Goal: Task Accomplishment & Management: Use online tool/utility

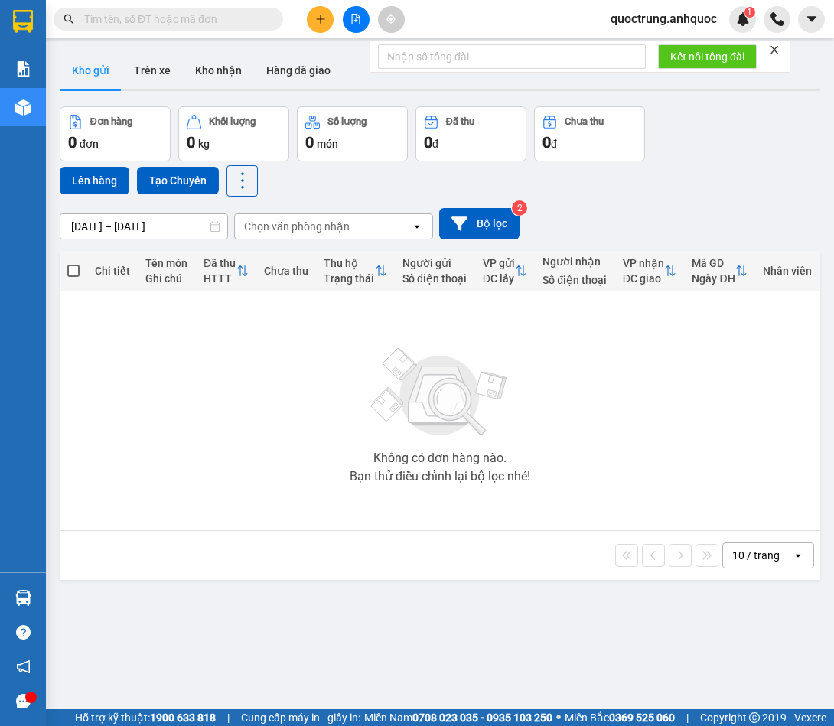
click at [679, 25] on span "quoctrung.anhquoc" at bounding box center [663, 18] width 131 height 19
click at [678, 44] on span "Đăng xuất" at bounding box center [669, 47] width 100 height 17
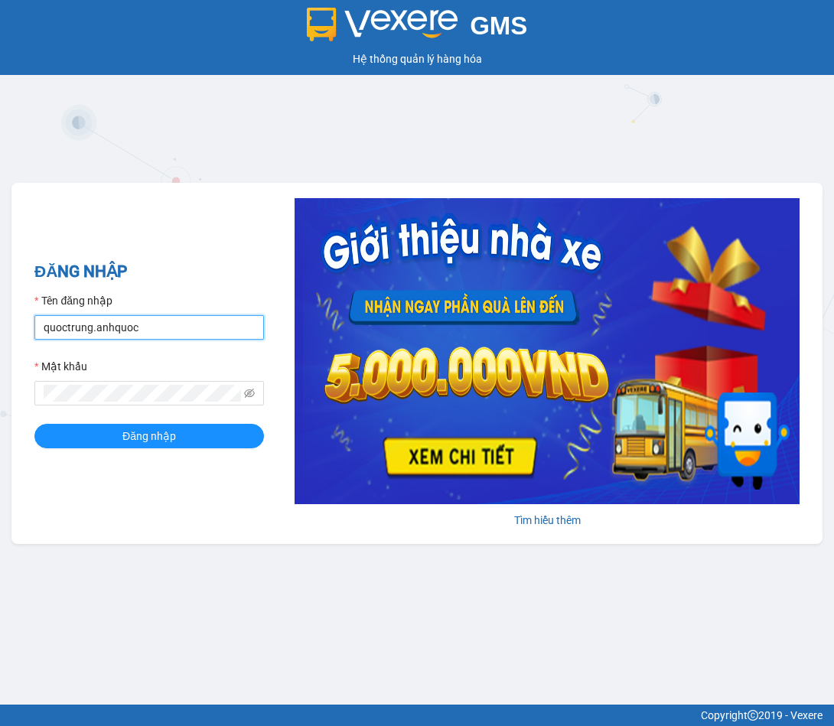
click at [199, 324] on input "quoctrung.anhquoc" at bounding box center [148, 327] width 229 height 24
type input "minhnhut.anhquoc"
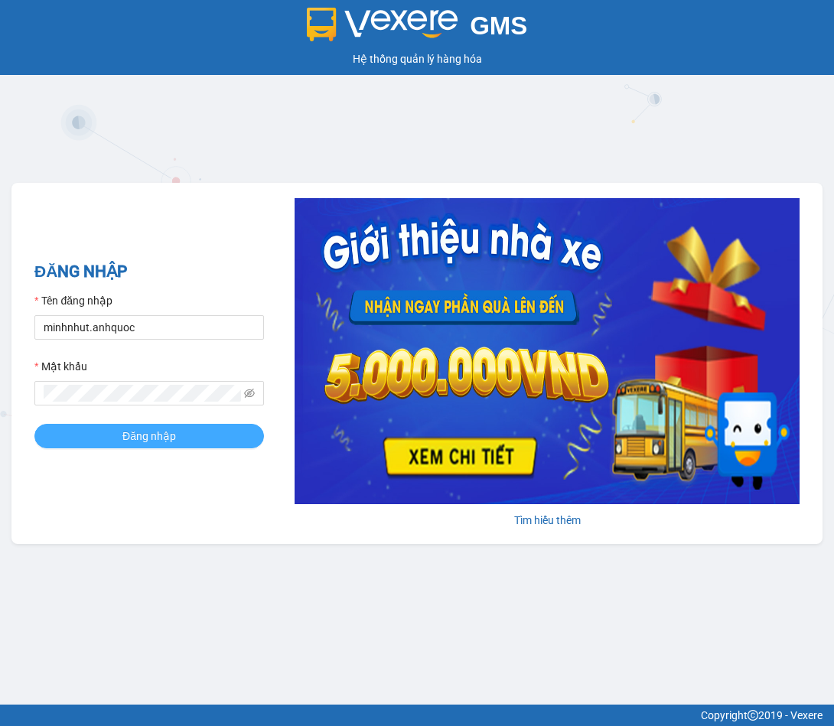
click at [180, 441] on button "Đăng nhập" at bounding box center [148, 436] width 229 height 24
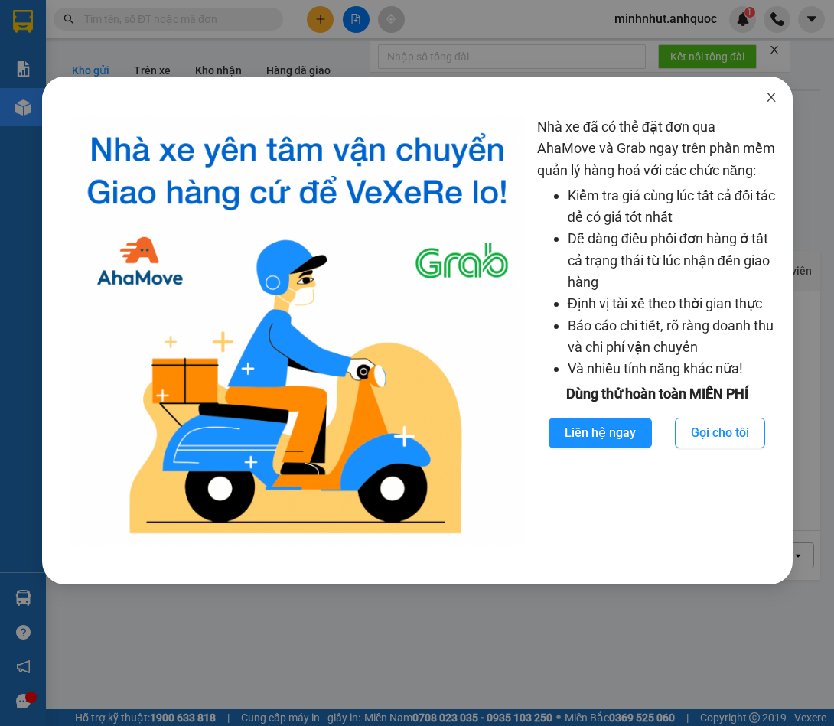
click at [771, 99] on icon "close" at bounding box center [771, 97] width 12 height 12
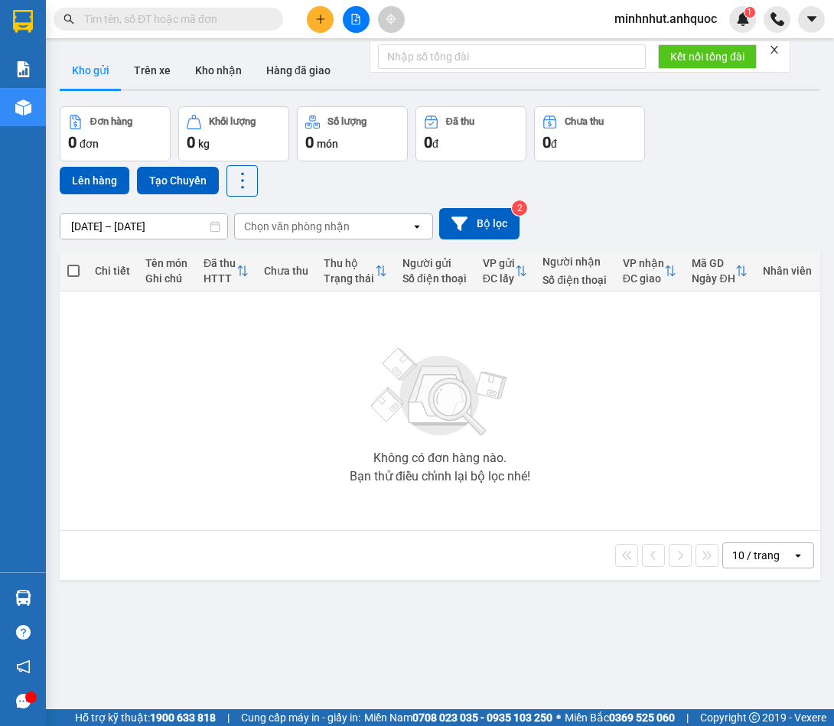
click at [778, 45] on icon "close" at bounding box center [774, 49] width 11 height 11
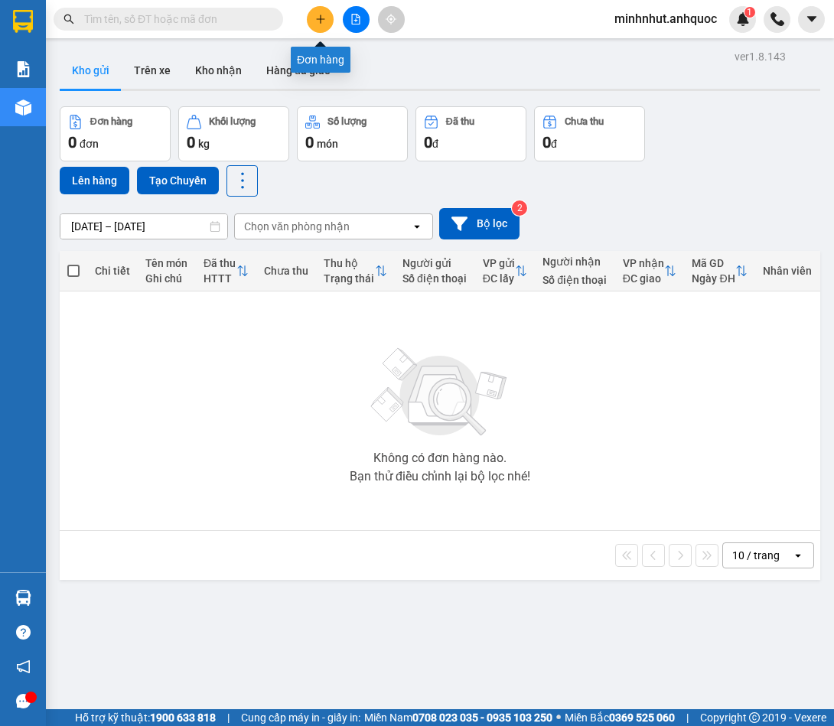
click at [325, 15] on icon "plus" at bounding box center [320, 19] width 11 height 11
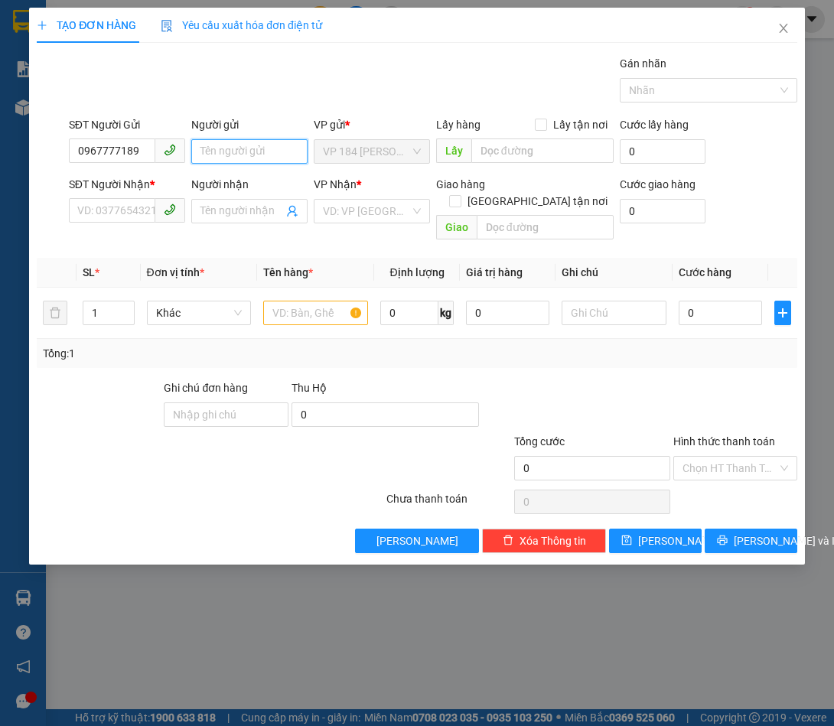
click at [241, 145] on input "Người gửi" at bounding box center [249, 151] width 116 height 24
click at [141, 149] on input "0967777189" at bounding box center [112, 150] width 86 height 24
type input "0908672619"
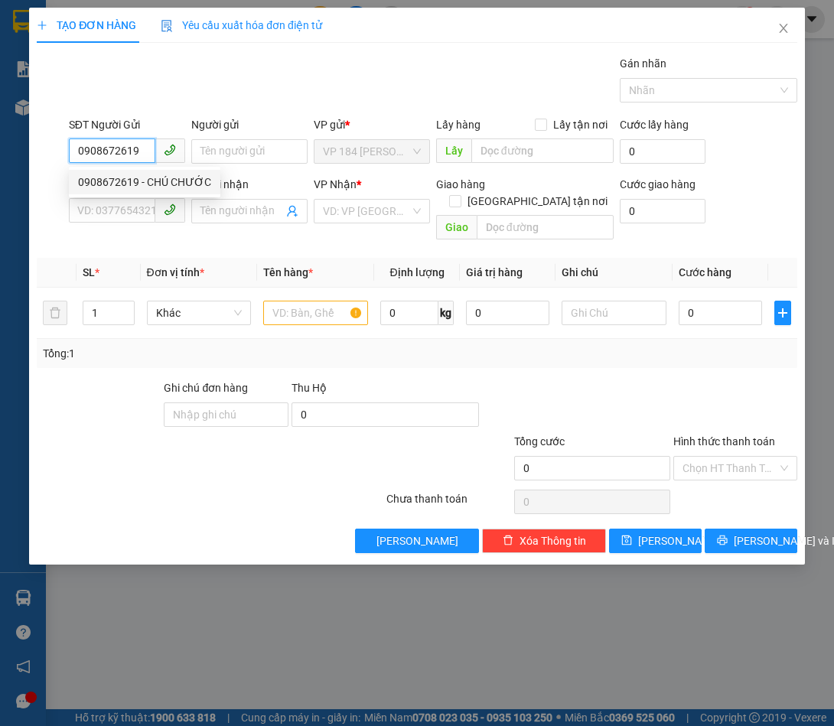
click at [156, 182] on div "0908672619 - CHÚ CHƯỚC" at bounding box center [144, 182] width 133 height 17
type input "CHÚ CHƯỚC"
type input "0967777189"
type input "ANH VIỆT"
type input "VPBR"
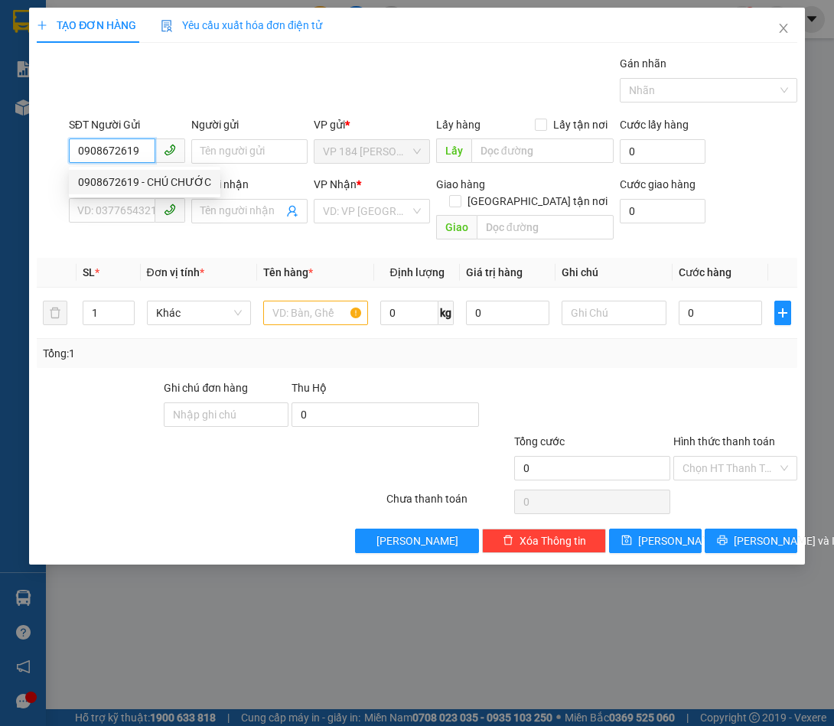
type input "TM 3/9 HỒNG"
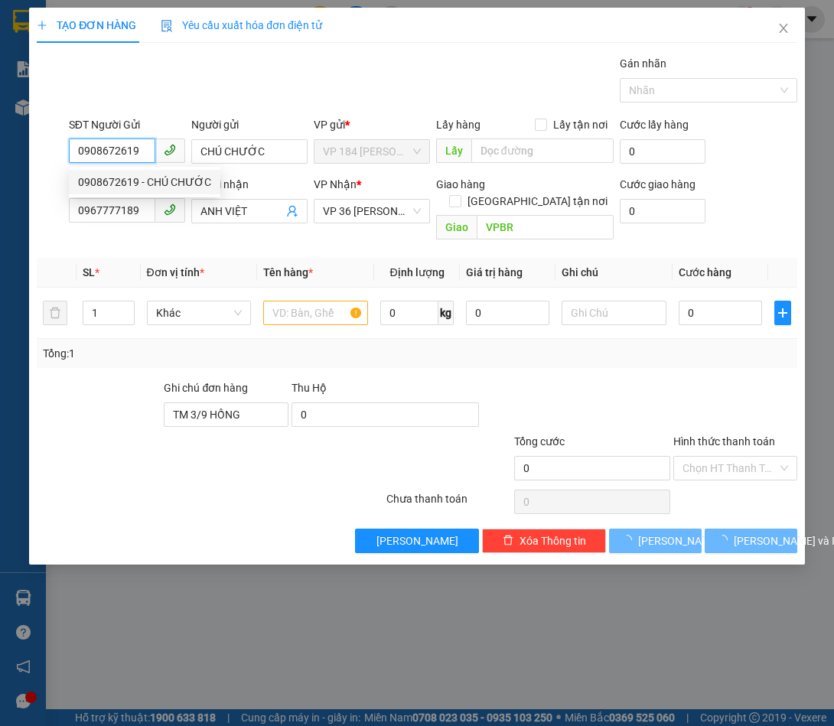
type input "50.000"
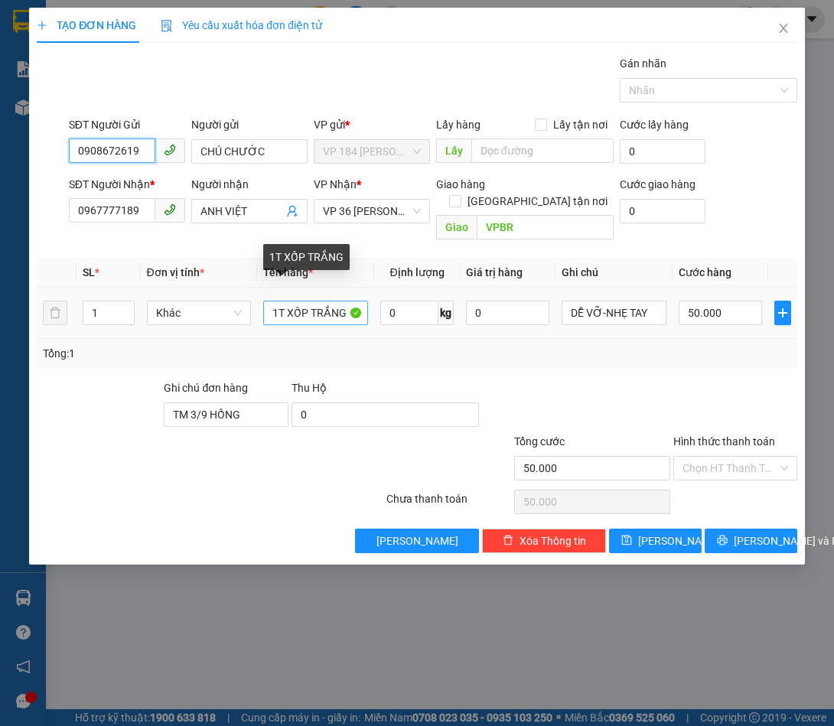
type input "0908672619"
drag, startPoint x: 265, startPoint y: 302, endPoint x: 418, endPoint y: 310, distance: 152.4
click at [418, 310] on tr "1 Khác 1T XỐP TRẮNG 0 kg 0 DỄ VỠ-NHẸ TAY 50.000" at bounding box center [417, 313] width 760 height 51
type input "1"
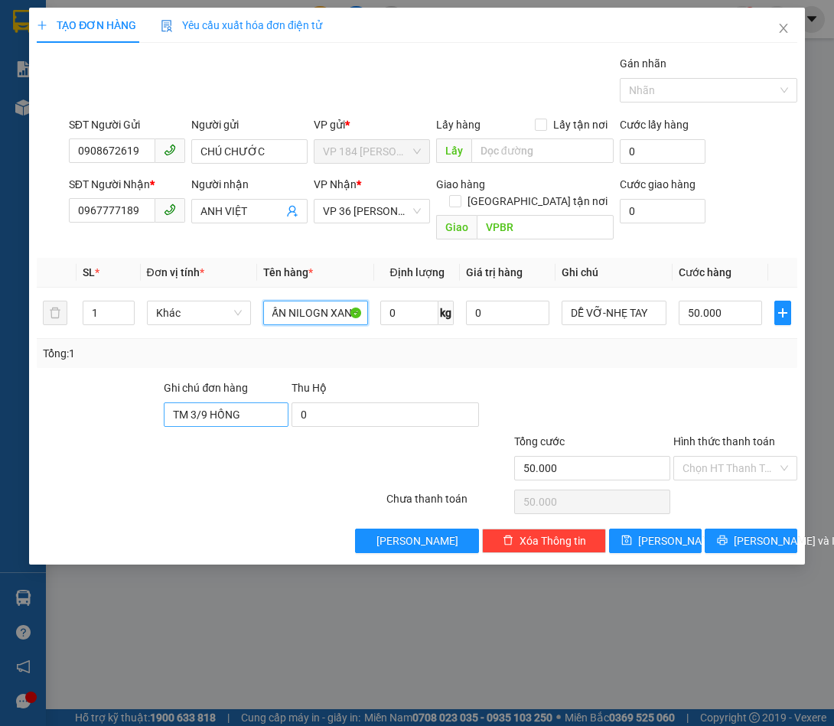
type input "1K ĐENQUẤN NILOGN XANH"
drag, startPoint x: 254, startPoint y: 402, endPoint x: 124, endPoint y: 431, distance: 133.1
click at [124, 431] on form "Ghi chú đơn hàng TM 3/9 HỒNG Thu Hộ 0 Tổng cước 50.000 Hình thức thanh toán Chọ…" at bounding box center [417, 432] width 760 height 107
click at [741, 457] on input "Hình thức thanh toán" at bounding box center [729, 468] width 95 height 23
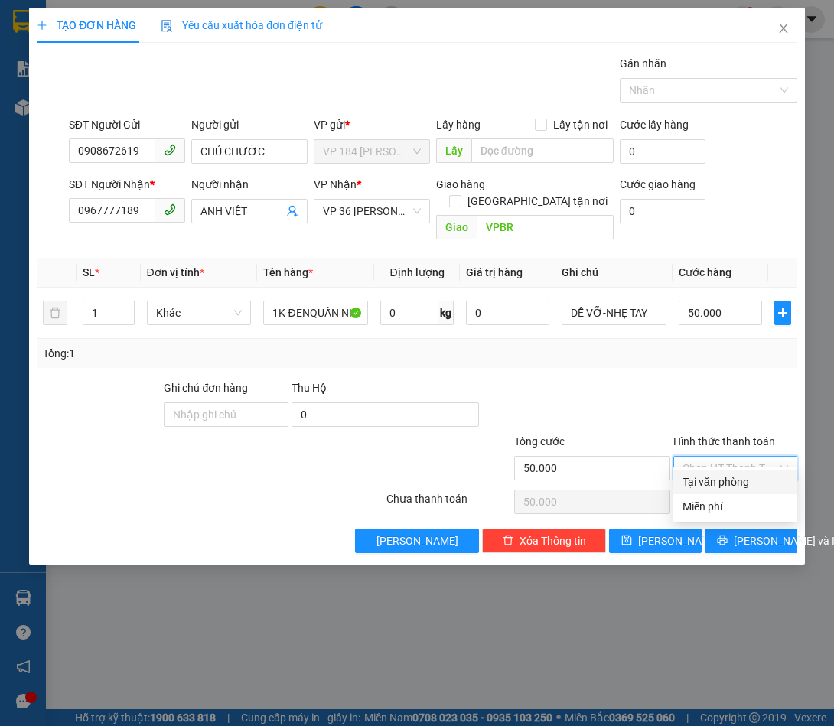
click at [740, 479] on div "Tại văn phòng" at bounding box center [735, 481] width 106 height 17
type input "0"
click at [746, 532] on span "Lưu và In" at bounding box center [786, 540] width 107 height 17
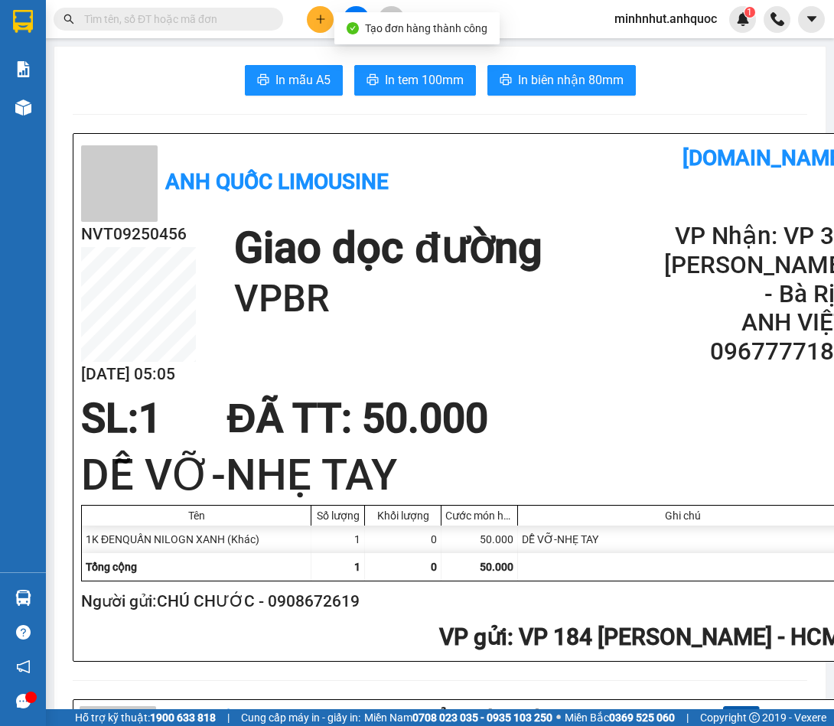
click at [526, 84] on span "In biên nhận 80mm" at bounding box center [571, 79] width 106 height 19
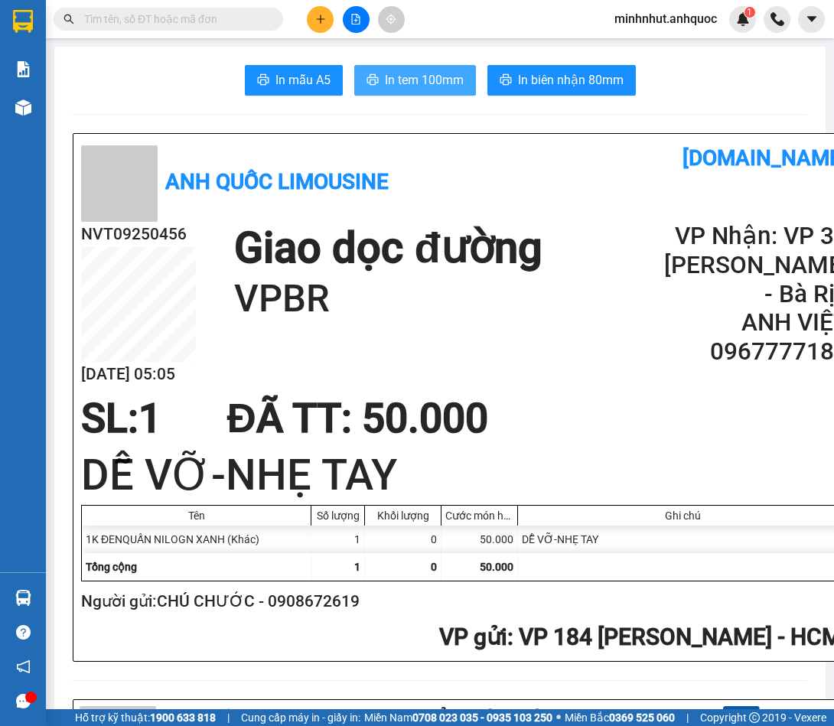
click at [433, 79] on span "In tem 100mm" at bounding box center [424, 79] width 79 height 19
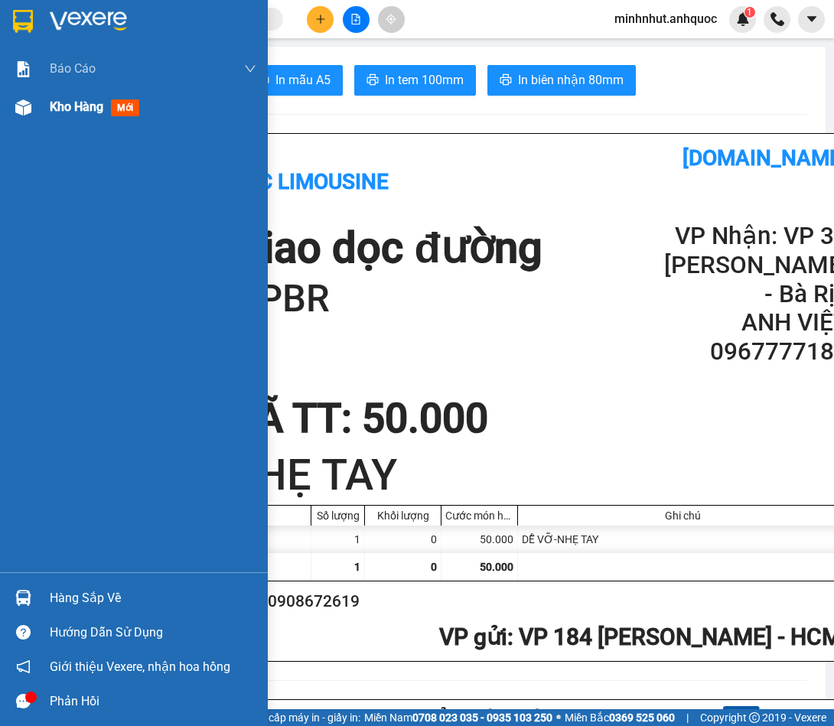
click at [83, 104] on span "Kho hàng" at bounding box center [77, 106] width 54 height 15
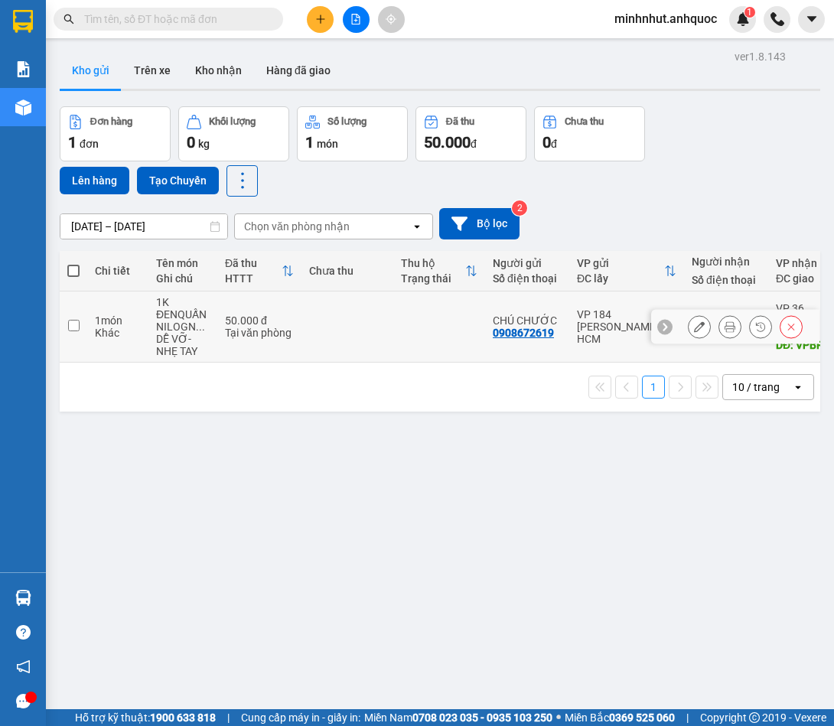
click at [688, 321] on button at bounding box center [698, 327] width 21 height 27
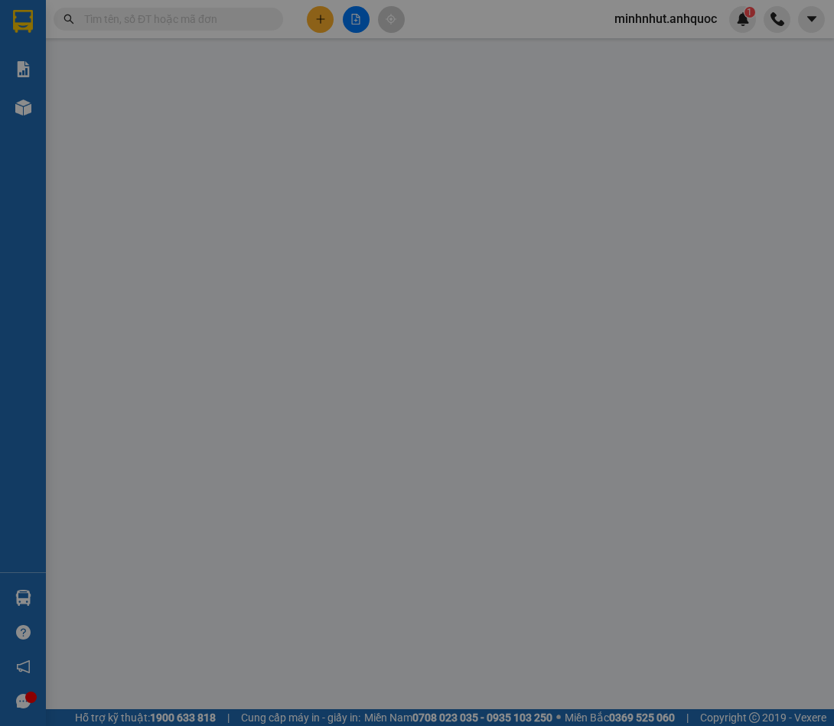
type input "0908672619"
type input "CHÚ CHƯỚC"
type input "0967777189"
type input "ANH VIỆT"
type input "VPBR"
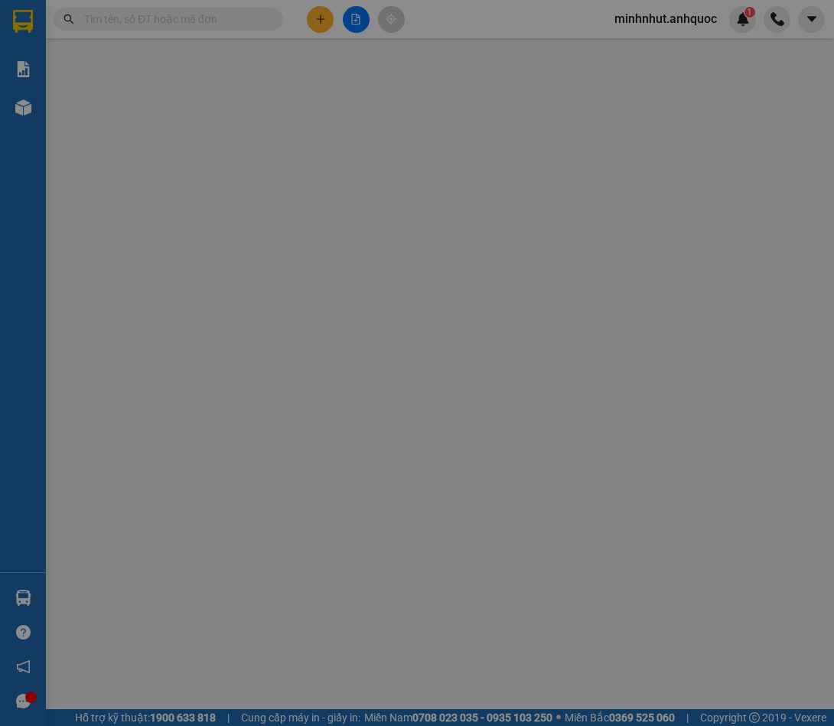
type input "50.000"
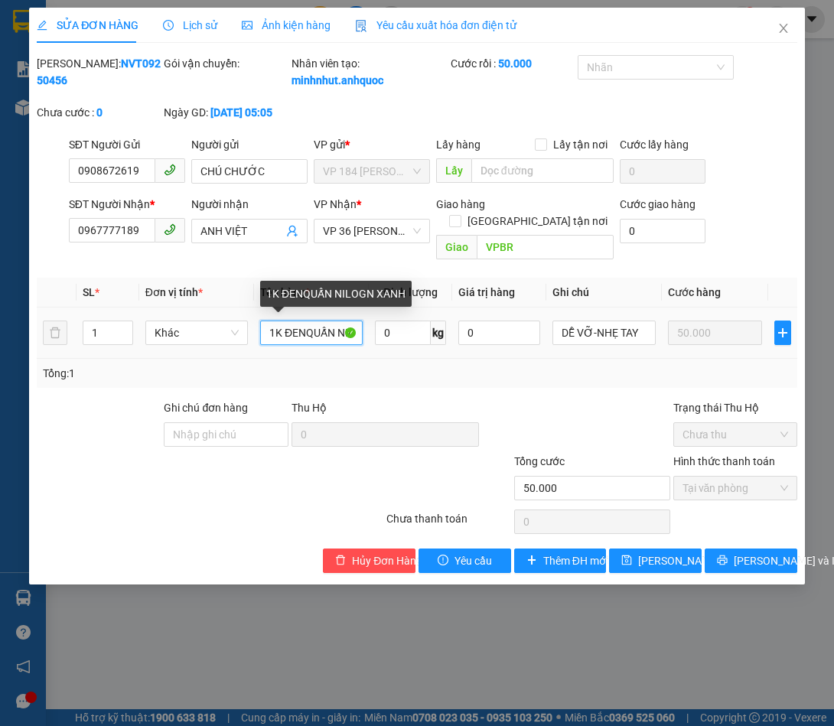
click at [307, 336] on input "1K ĐENQUẤN NILOGN XANH" at bounding box center [311, 332] width 102 height 24
drag, startPoint x: 309, startPoint y: 333, endPoint x: 326, endPoint y: 336, distance: 17.3
click at [326, 336] on input "1K ĐEN QUẤN NILOGN XANH" at bounding box center [311, 332] width 102 height 24
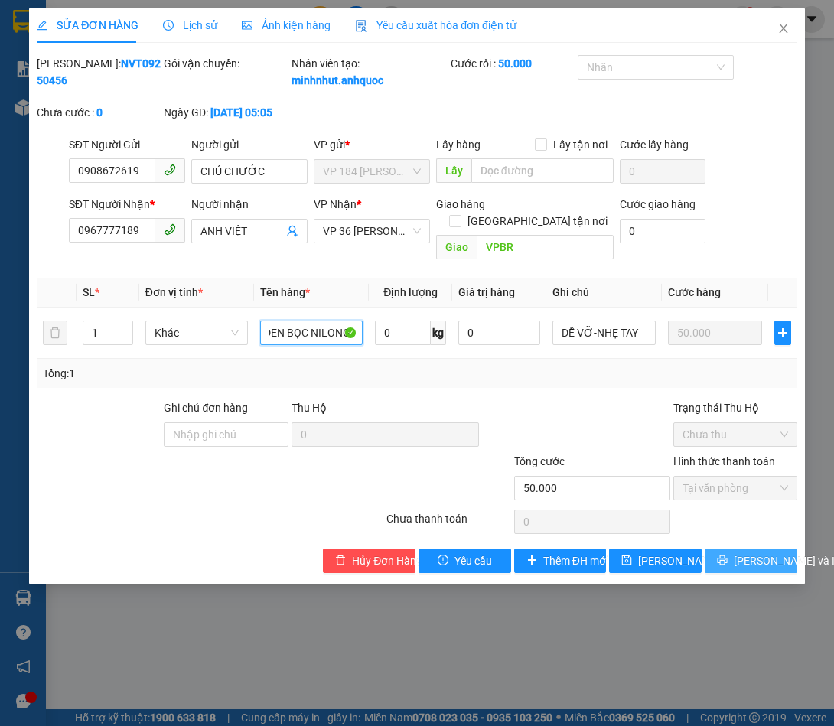
type input "1K ĐEN BỌC NILONG XANH"
click at [761, 558] on span "Lưu và In" at bounding box center [786, 560] width 107 height 17
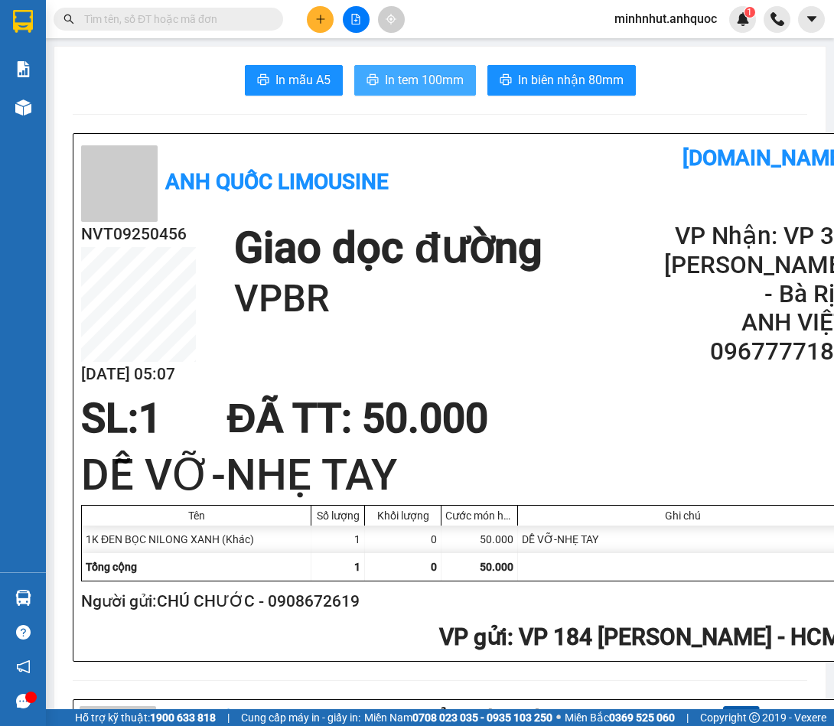
click at [453, 89] on span "In tem 100mm" at bounding box center [424, 79] width 79 height 19
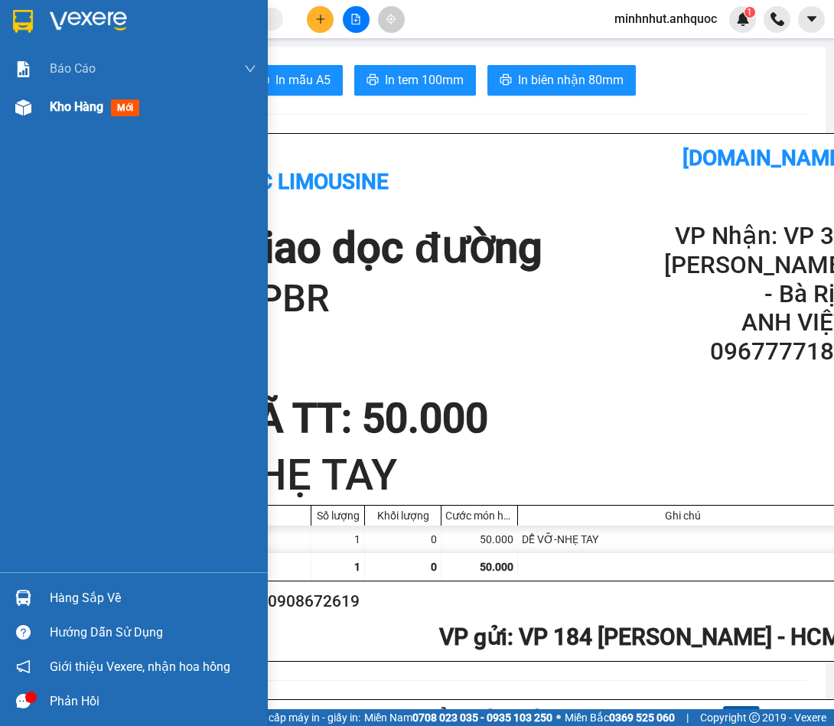
click at [81, 103] on span "Kho hàng" at bounding box center [77, 106] width 54 height 15
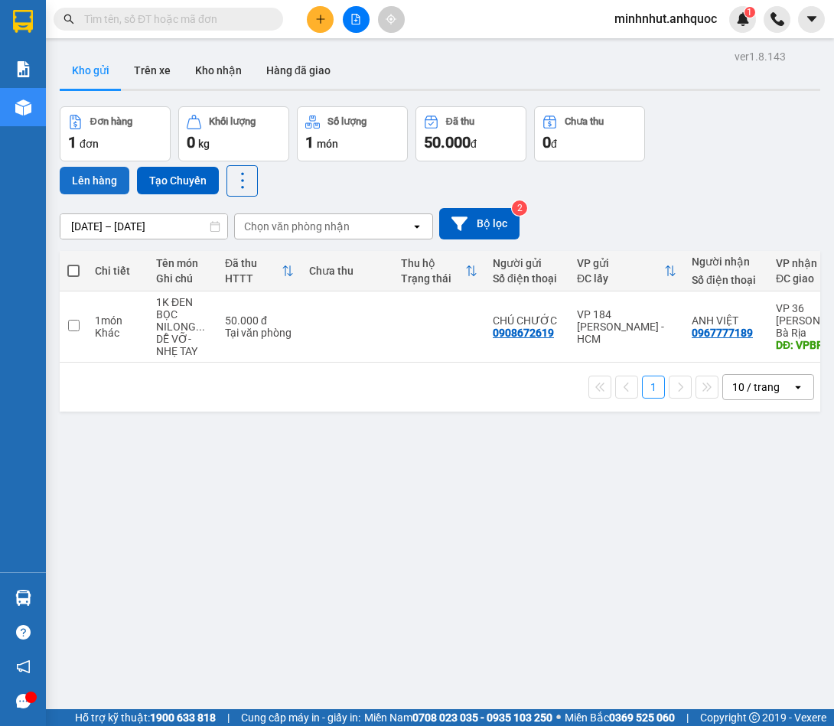
click at [109, 182] on button "Lên hàng" at bounding box center [95, 181] width 70 height 28
drag, startPoint x: 66, startPoint y: 273, endPoint x: 74, endPoint y: 268, distance: 9.6
click at [67, 273] on th at bounding box center [74, 271] width 28 height 41
click at [75, 268] on span at bounding box center [73, 271] width 12 height 12
click at [73, 263] on input "checkbox" at bounding box center [73, 263] width 0 height 0
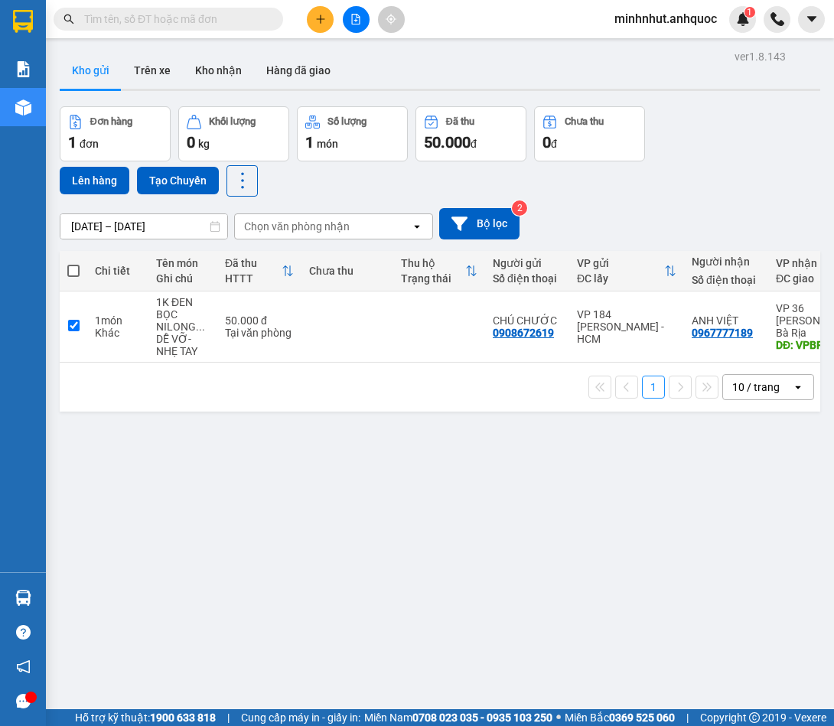
checkbox input "true"
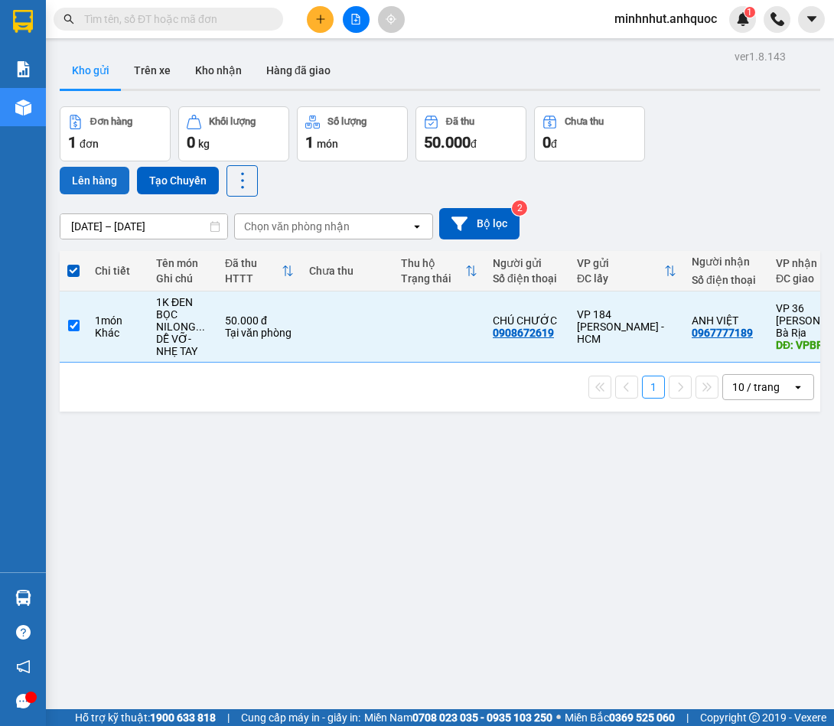
click at [115, 177] on button "Lên hàng" at bounding box center [95, 181] width 70 height 28
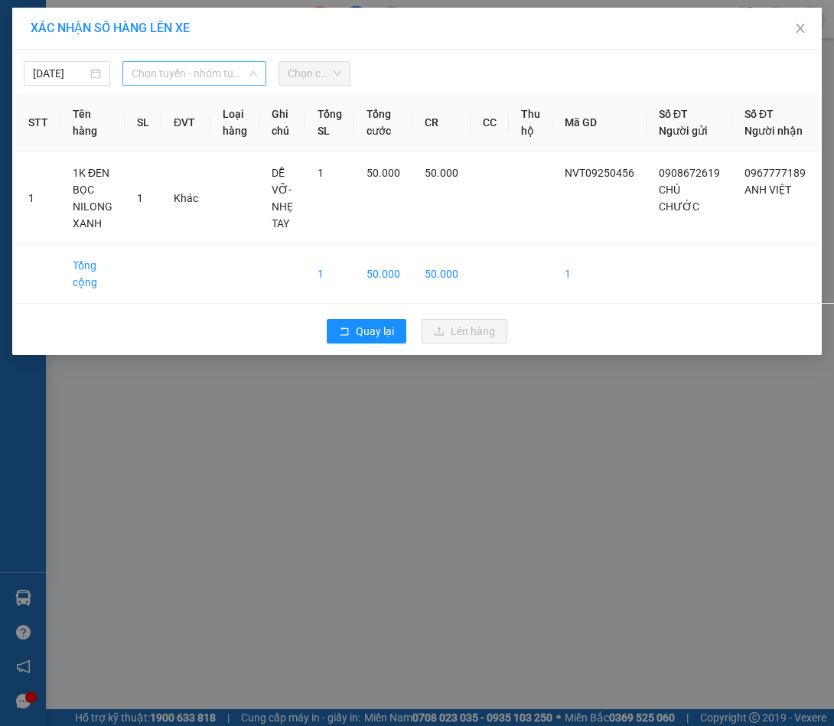
click at [183, 74] on span "Chọn tuyến - nhóm tuyến" at bounding box center [194, 73] width 125 height 23
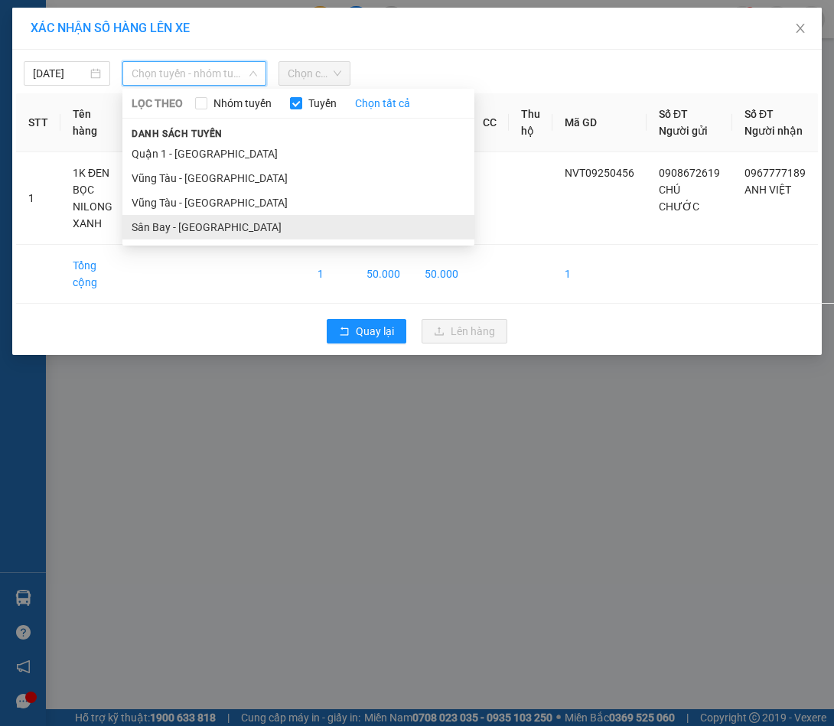
click at [217, 226] on li "Sân Bay - Vũng Tàu" at bounding box center [298, 227] width 352 height 24
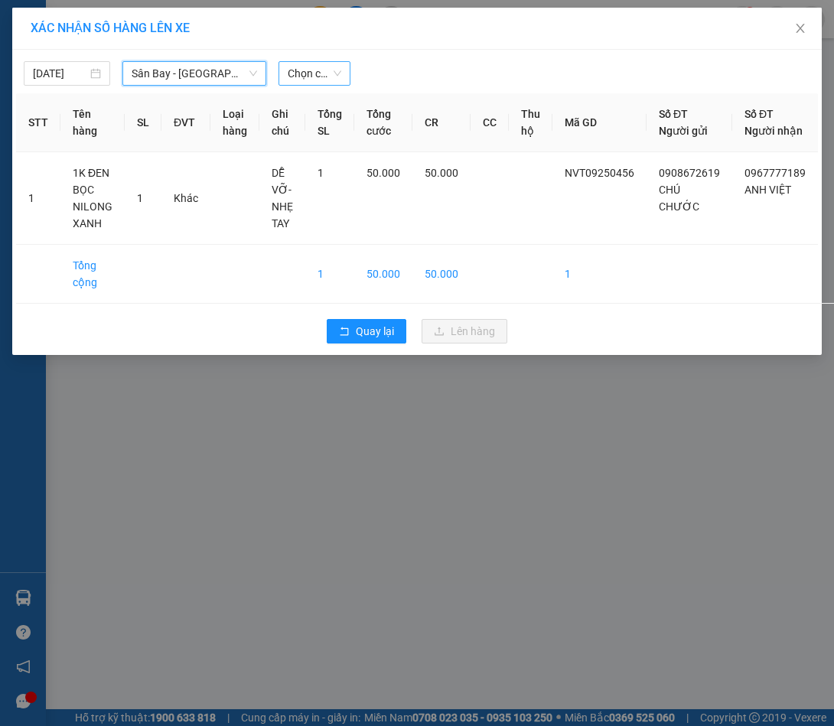
click at [309, 80] on span "Chọn chuyến" at bounding box center [315, 73] width 54 height 23
type input "4673"
click at [349, 100] on div "05:30 - 72H-046.73" at bounding box center [347, 104] width 119 height 17
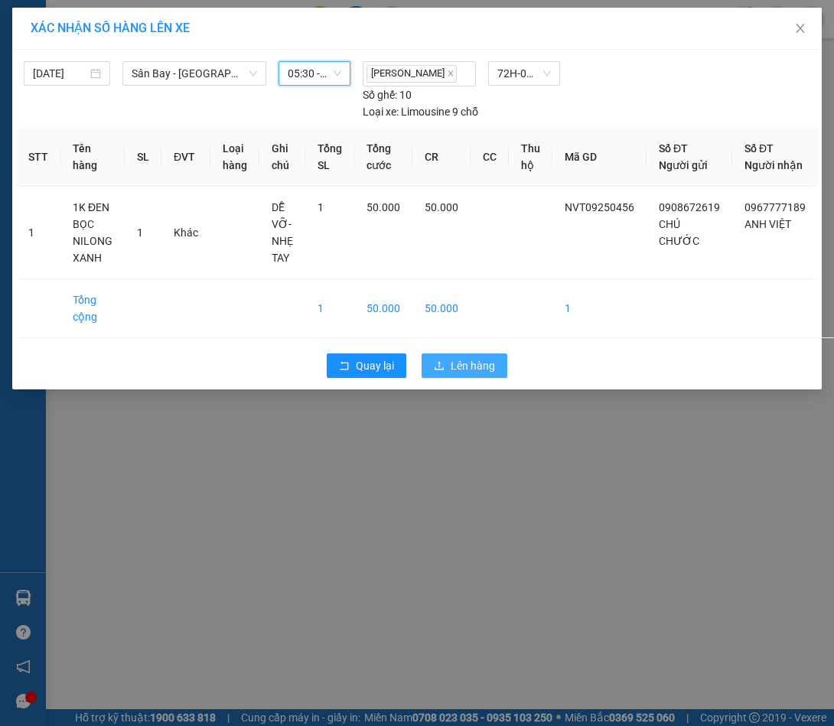
click at [476, 374] on span "Lên hàng" at bounding box center [472, 365] width 44 height 17
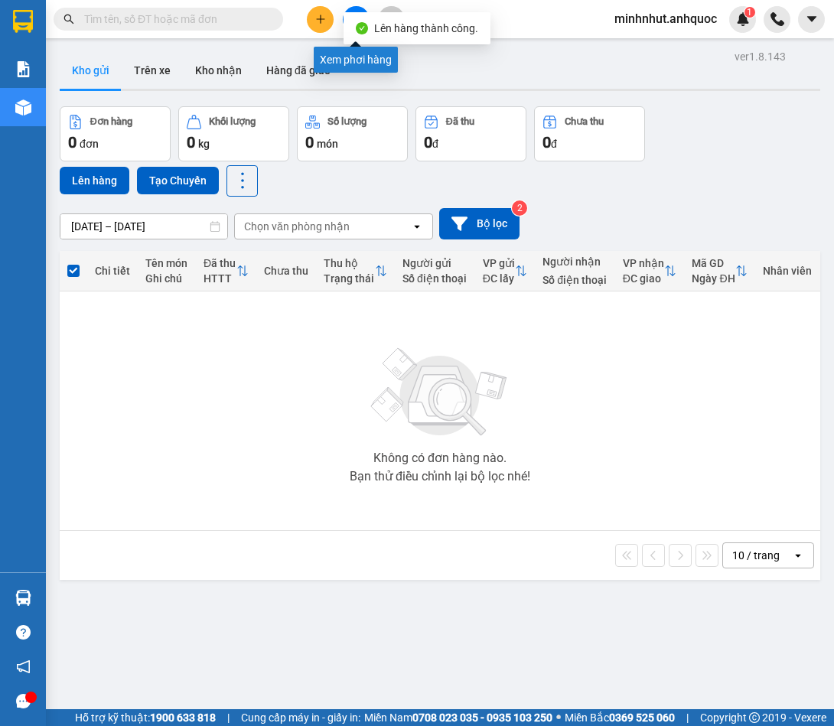
click at [359, 11] on button at bounding box center [356, 19] width 27 height 27
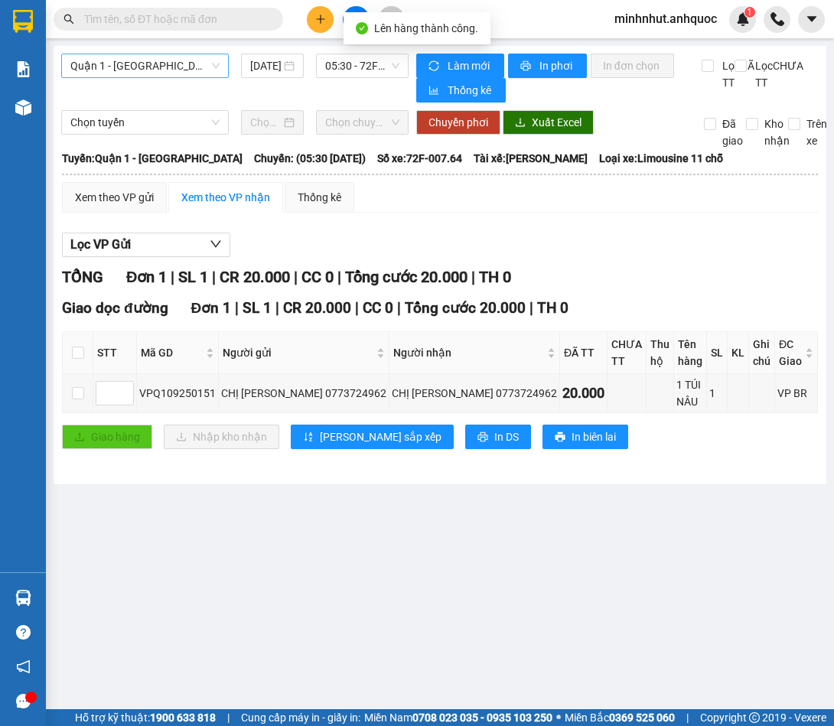
click at [171, 65] on span "Quận 1 - Vũng Tàu" at bounding box center [144, 65] width 149 height 23
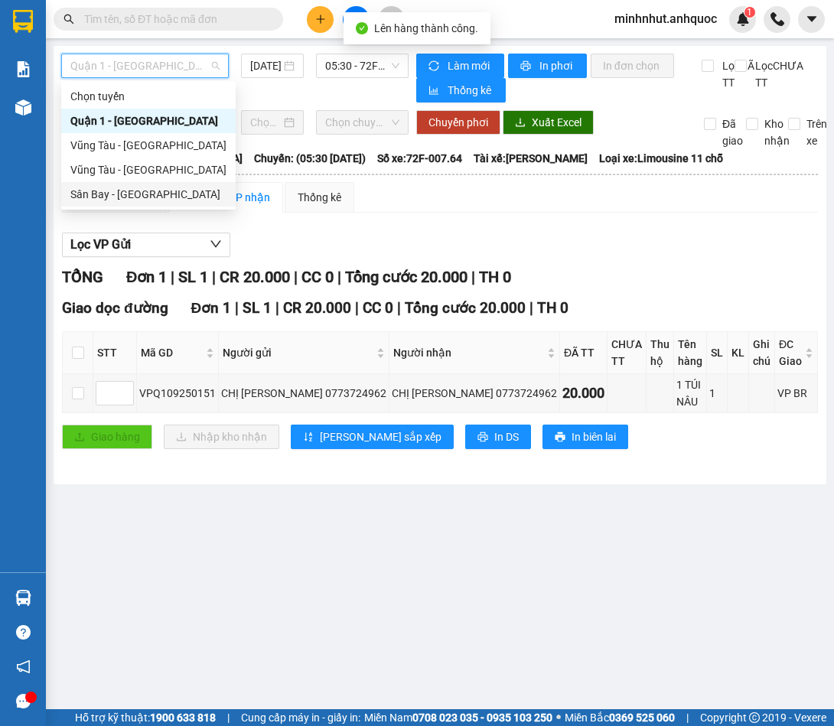
click at [191, 193] on div "Sân Bay - Vũng Tàu" at bounding box center [148, 194] width 156 height 17
type input "15/09/2025"
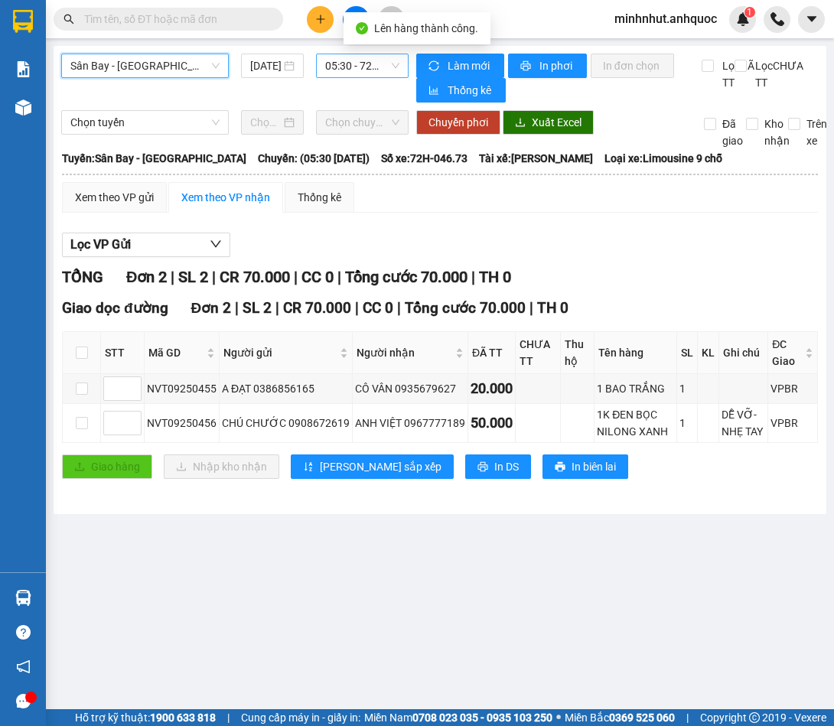
click at [362, 70] on span "05:30 - 72H-046.73" at bounding box center [362, 65] width 74 height 23
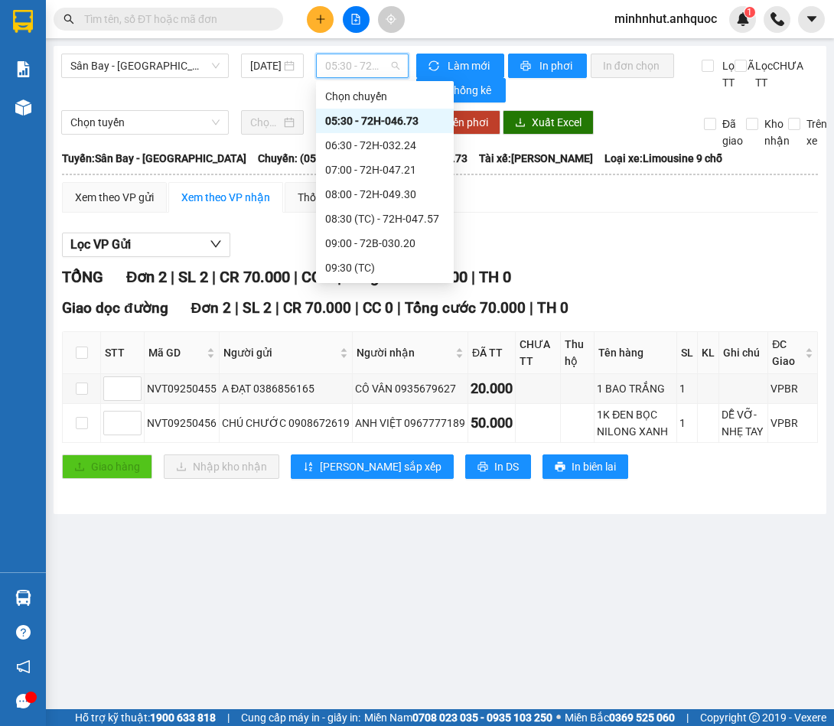
click at [396, 121] on div "05:30 - 72H-046.73" at bounding box center [384, 120] width 119 height 17
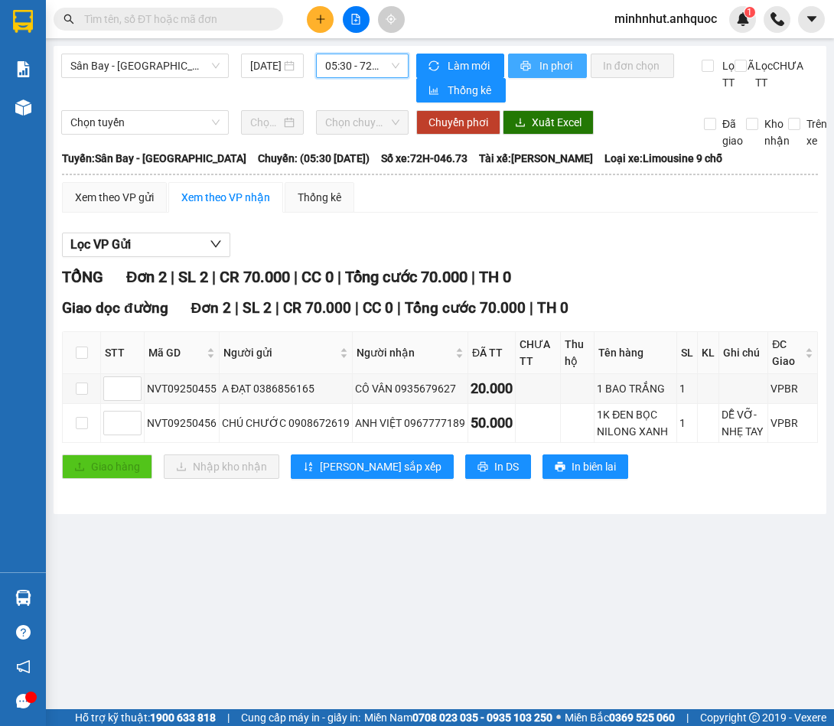
click at [523, 63] on icon "printer" at bounding box center [525, 66] width 10 height 10
